Goal: Task Accomplishment & Management: Manage account settings

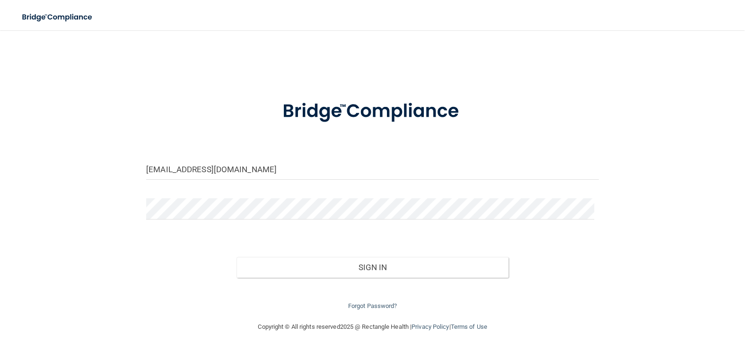
click at [300, 158] on form "[EMAIL_ADDRESS][DOMAIN_NAME] Invalid email/password. You don't have permission …" at bounding box center [372, 199] width 453 height 225
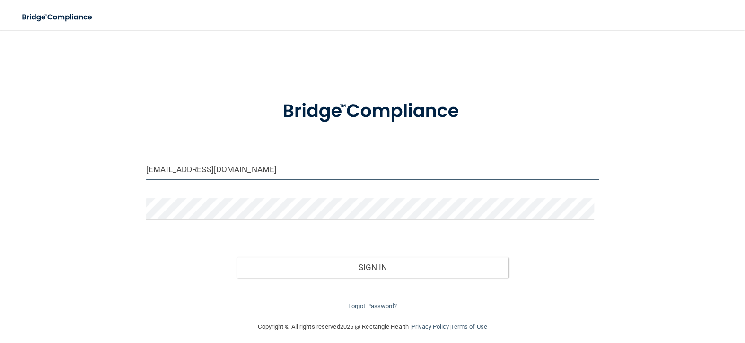
click at [300, 167] on input "[EMAIL_ADDRESS][DOMAIN_NAME]" at bounding box center [372, 169] width 453 height 21
drag, startPoint x: 304, startPoint y: 171, endPoint x: 0, endPoint y: 177, distance: 304.3
click at [0, 177] on main "[EMAIL_ADDRESS][DOMAIN_NAME] Invalid email/password. You don't have permission …" at bounding box center [372, 186] width 745 height 313
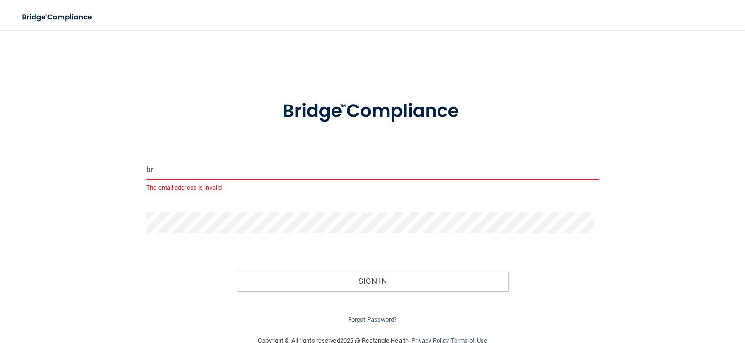
type input "[EMAIL_ADDRESS][DOMAIN_NAME]"
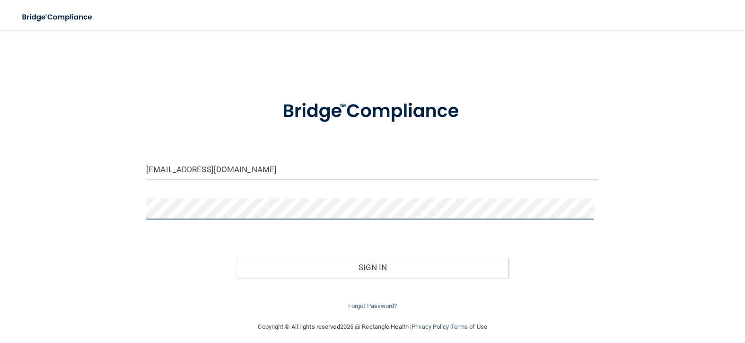
click at [58, 212] on div "[EMAIL_ADDRESS][DOMAIN_NAME] Invalid email/password. You don't have permission …" at bounding box center [372, 176] width 707 height 272
click at [237, 257] on button "Sign In" at bounding box center [373, 267] width 272 height 21
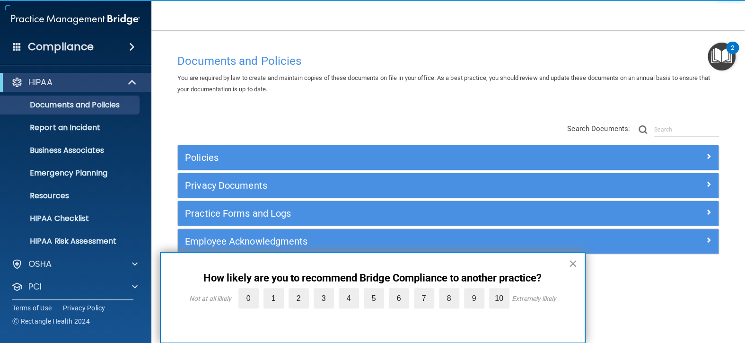
click at [568, 264] on div "× How likely are you to recommend Bridge Compliance to another practice? Not at…" at bounding box center [373, 297] width 426 height 91
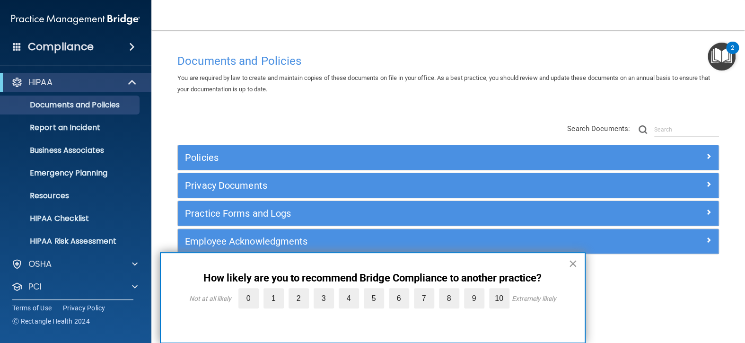
click at [574, 263] on button "×" at bounding box center [573, 263] width 9 height 15
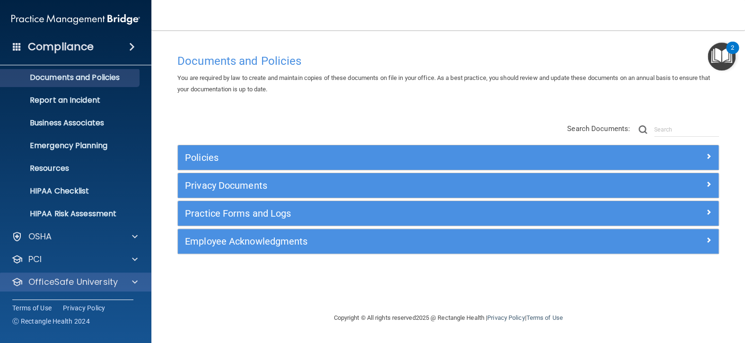
scroll to position [49, 0]
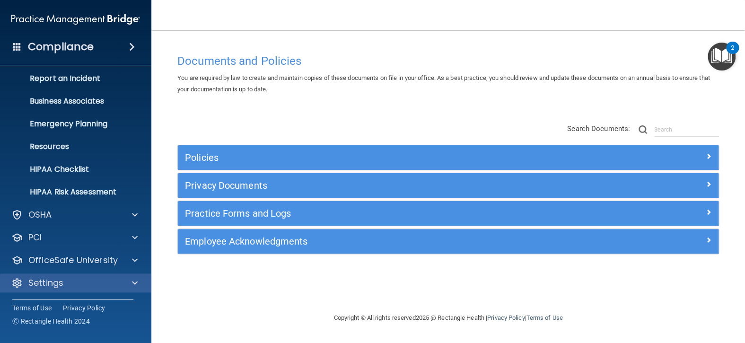
click at [83, 290] on div "Settings" at bounding box center [76, 282] width 152 height 19
click at [133, 281] on span at bounding box center [135, 282] width 6 height 11
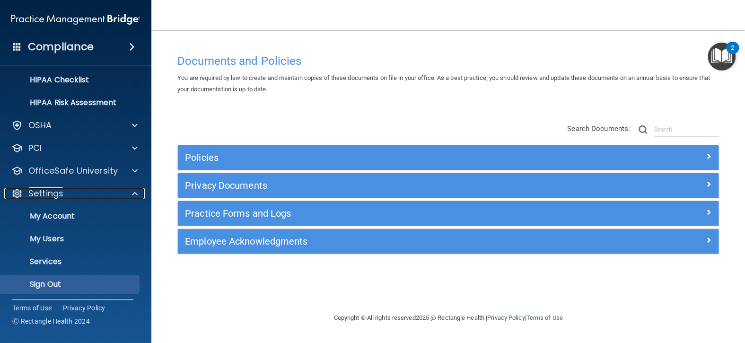
scroll to position [140, 0]
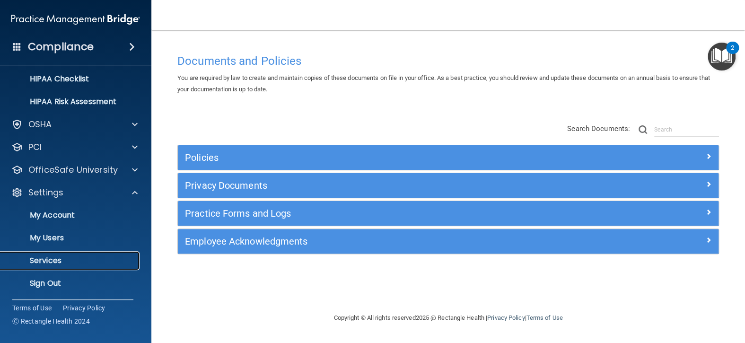
click at [69, 262] on p "Services" at bounding box center [70, 260] width 129 height 9
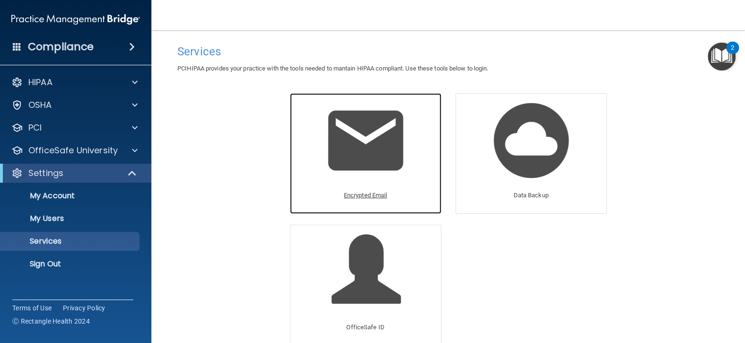
click at [323, 176] on img at bounding box center [366, 141] width 90 height 90
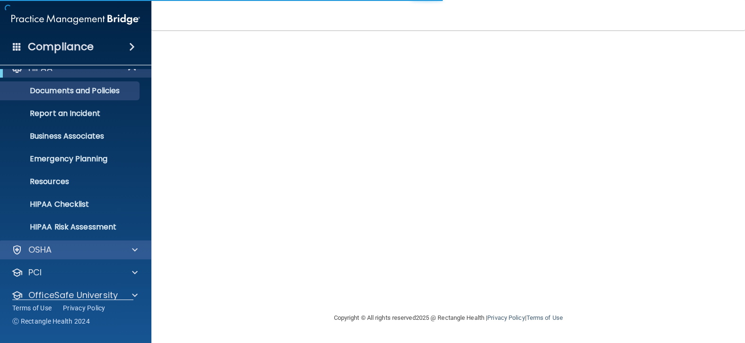
scroll to position [49, 0]
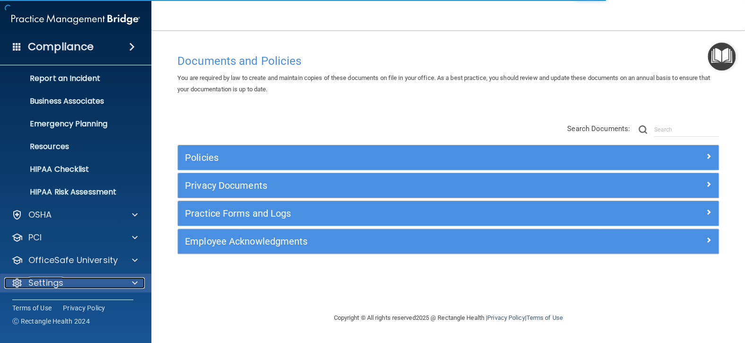
click at [140, 281] on div at bounding box center [134, 282] width 24 height 11
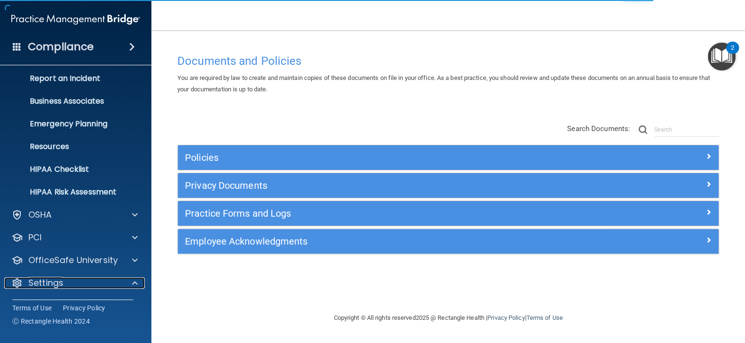
scroll to position [140, 0]
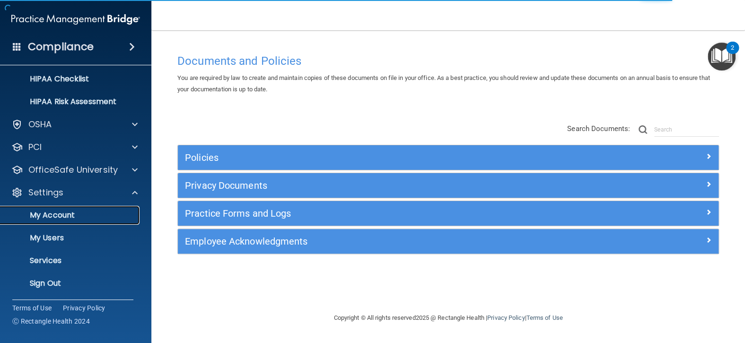
click at [75, 215] on p "My Account" at bounding box center [70, 215] width 129 height 9
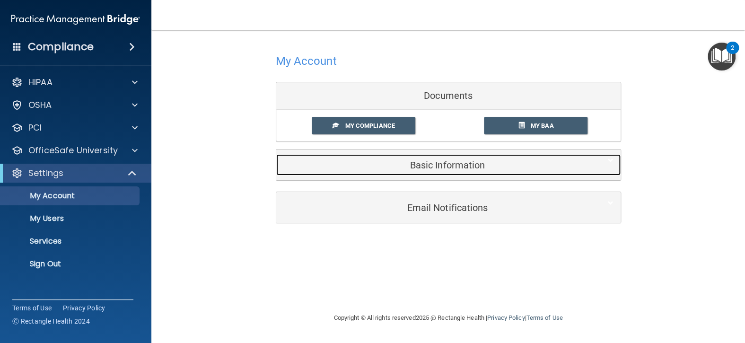
click at [447, 160] on h5 "Basic Information" at bounding box center [433, 165] width 301 height 10
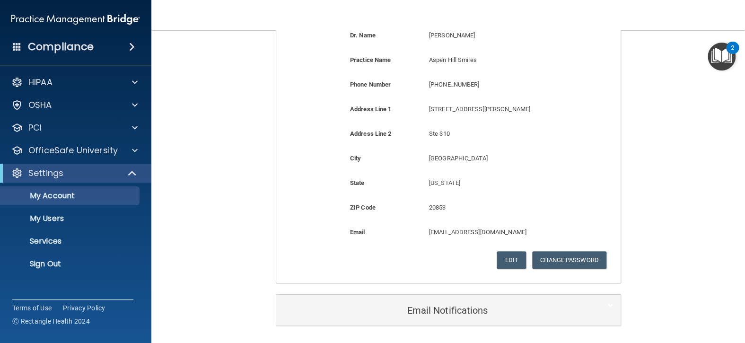
scroll to position [220, 0]
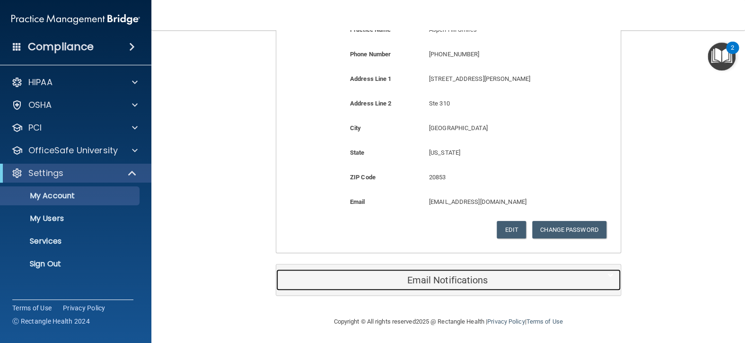
click at [458, 275] on h5 "Email Notifications" at bounding box center [433, 280] width 301 height 10
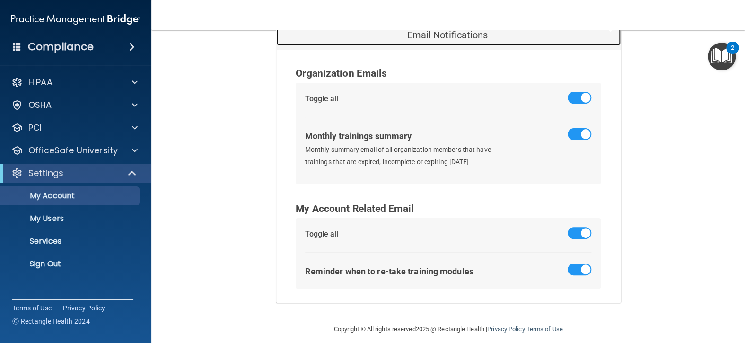
scroll to position [472, 0]
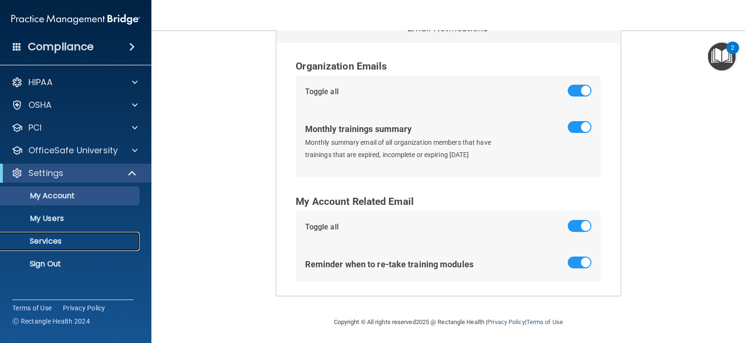
click at [68, 239] on p "Services" at bounding box center [70, 241] width 129 height 9
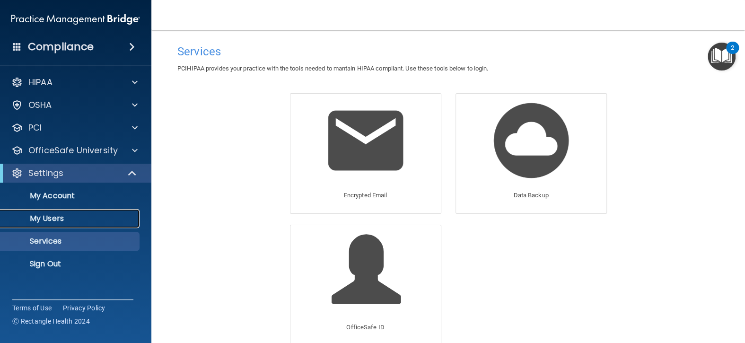
click at [106, 212] on link "My Users" at bounding box center [65, 218] width 149 height 19
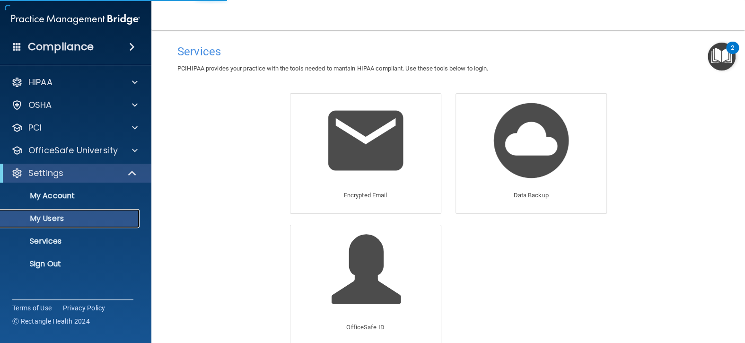
select select "20"
